Goal: Task Accomplishment & Management: Manage account settings

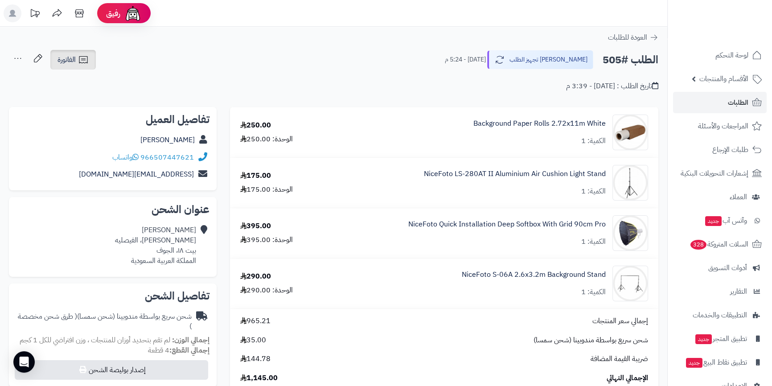
click at [54, 58] on link "الفاتورة" at bounding box center [72, 60] width 45 height 20
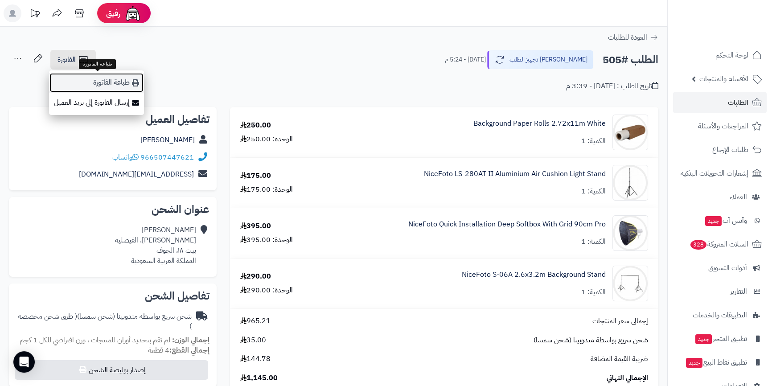
click at [104, 84] on link "طباعة الفاتورة" at bounding box center [96, 83] width 95 height 20
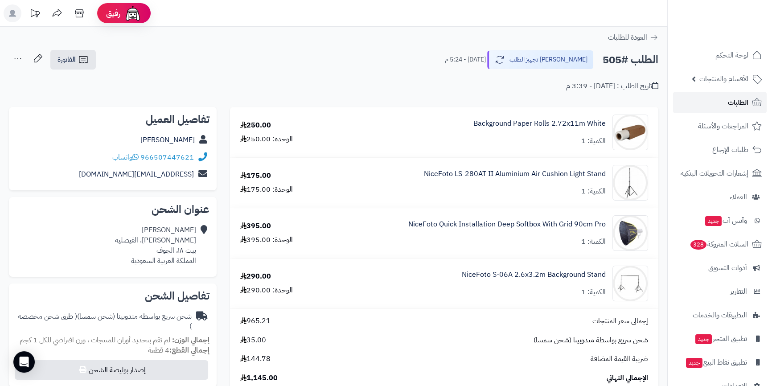
click at [733, 102] on span "الطلبات" at bounding box center [738, 102] width 20 height 12
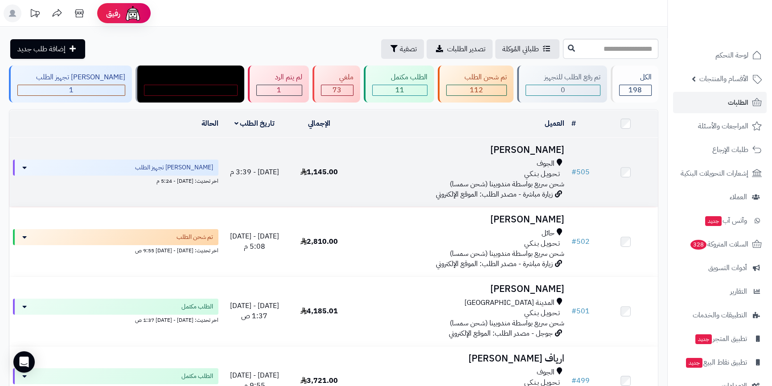
click at [549, 149] on h3 "[PERSON_NAME]" at bounding box center [459, 150] width 209 height 10
